Goal: Task Accomplishment & Management: Use online tool/utility

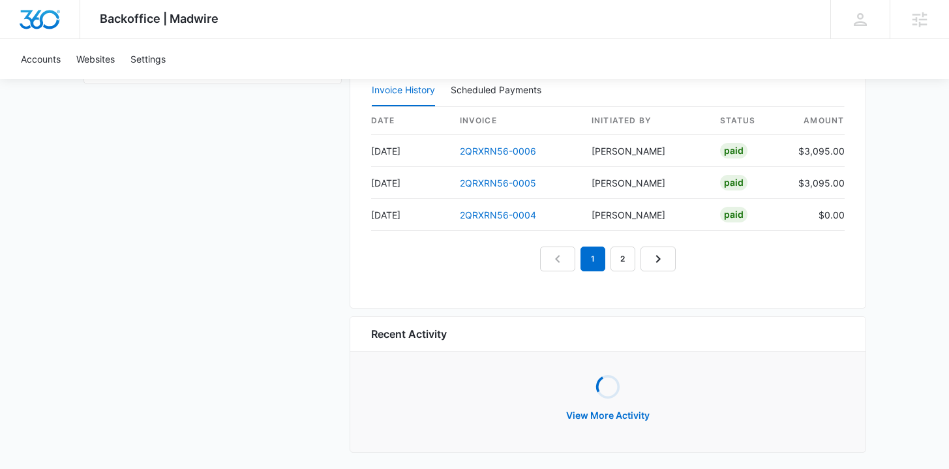
scroll to position [1330, 0]
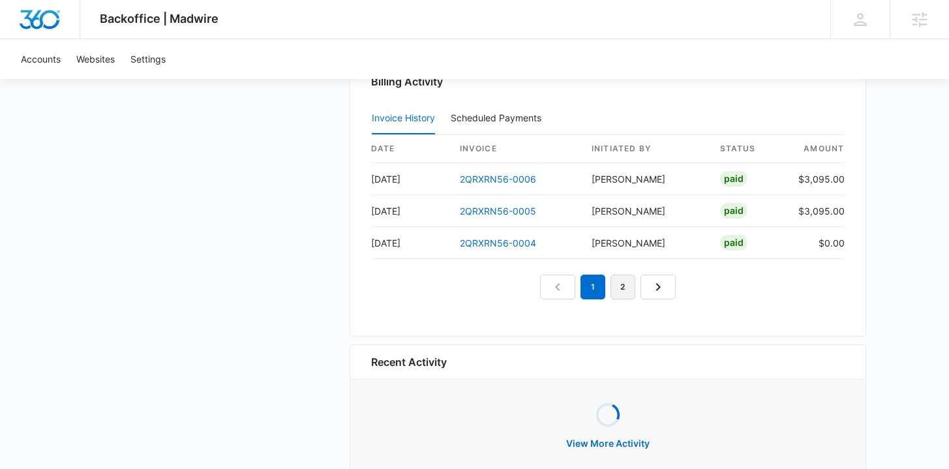
click at [621, 293] on link "2" at bounding box center [623, 287] width 25 height 25
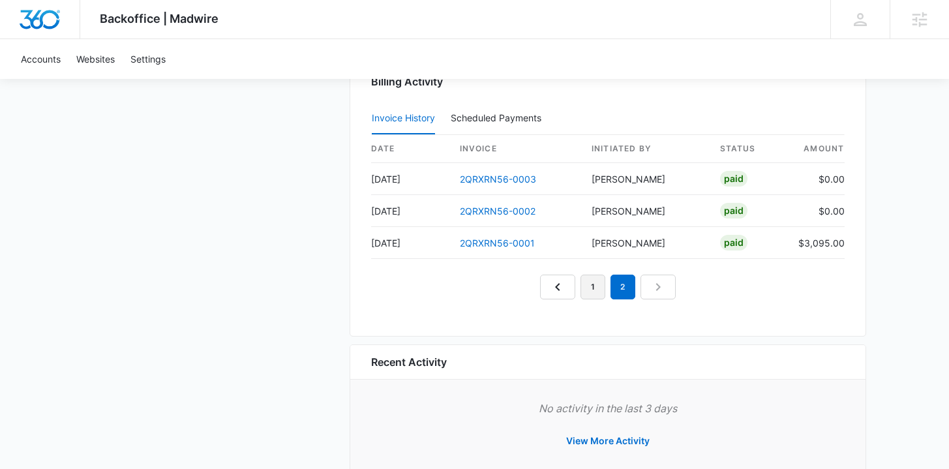
click at [589, 286] on link "1" at bounding box center [593, 287] width 25 height 25
click at [618, 286] on link "2" at bounding box center [623, 287] width 25 height 25
click at [594, 284] on link "1" at bounding box center [593, 287] width 25 height 25
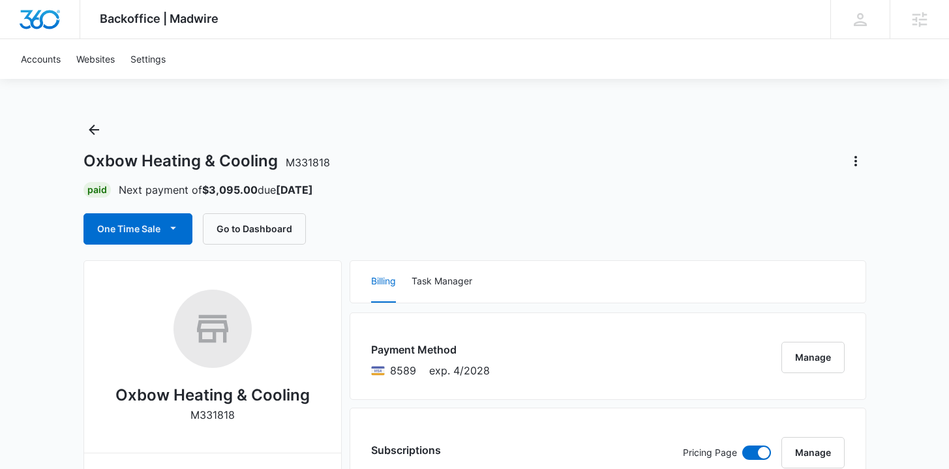
scroll to position [0, 0]
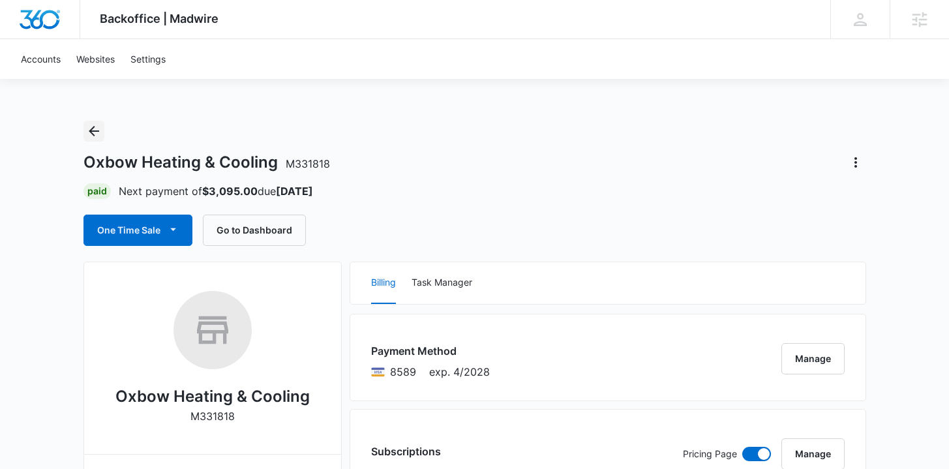
click at [91, 137] on icon "Back" at bounding box center [94, 131] width 16 height 16
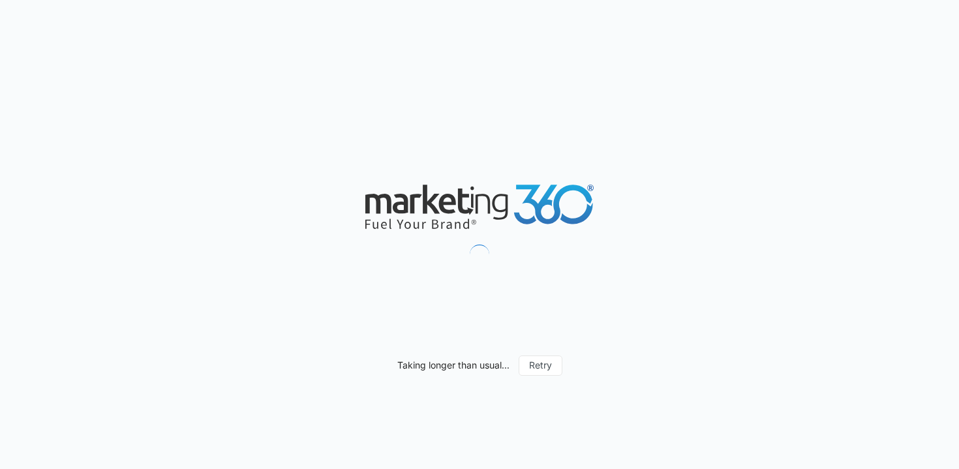
click at [480, 48] on div "Taking longer than usual... Retry" at bounding box center [479, 234] width 959 height 469
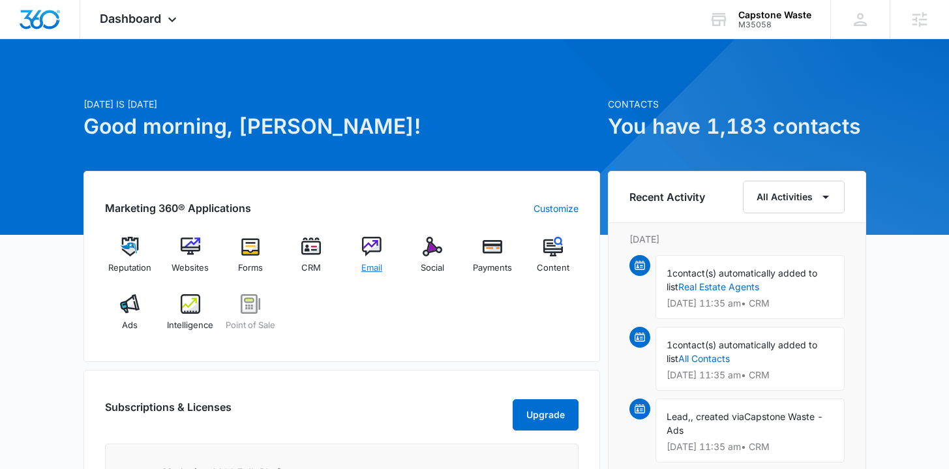
click at [367, 270] on span "Email" at bounding box center [371, 268] width 21 height 13
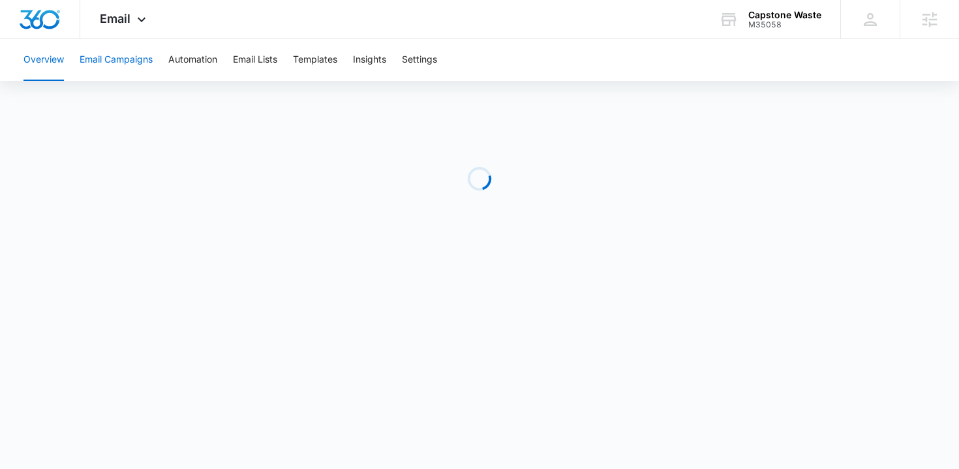
click at [144, 62] on button "Email Campaigns" at bounding box center [116, 60] width 73 height 42
